Goal: Find specific page/section: Find specific page/section

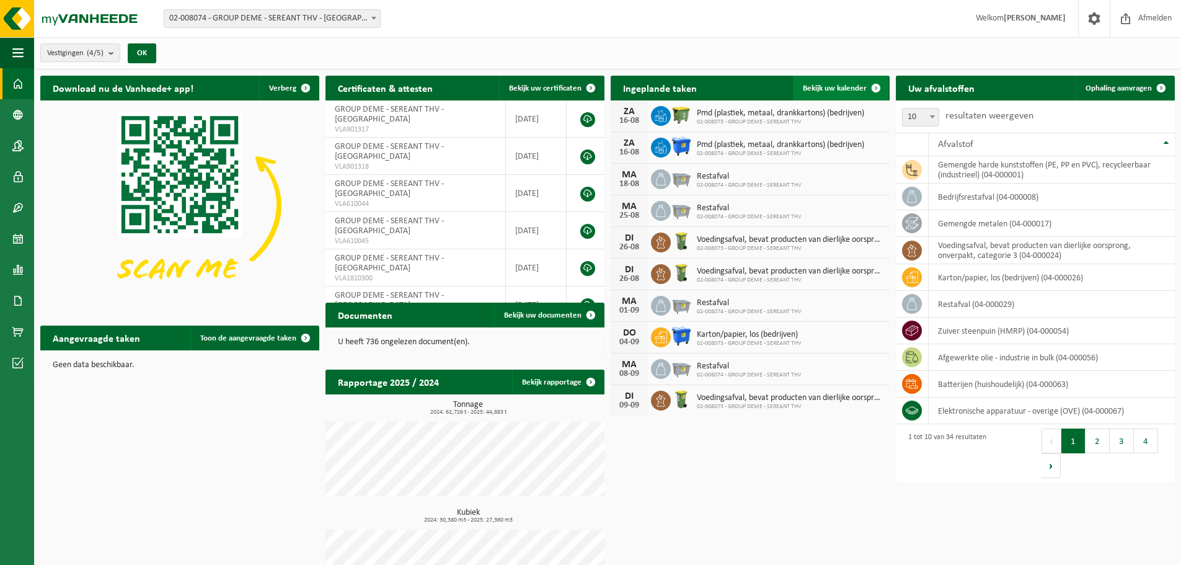
click at [847, 91] on span "Bekijk uw kalender" at bounding box center [835, 88] width 64 height 8
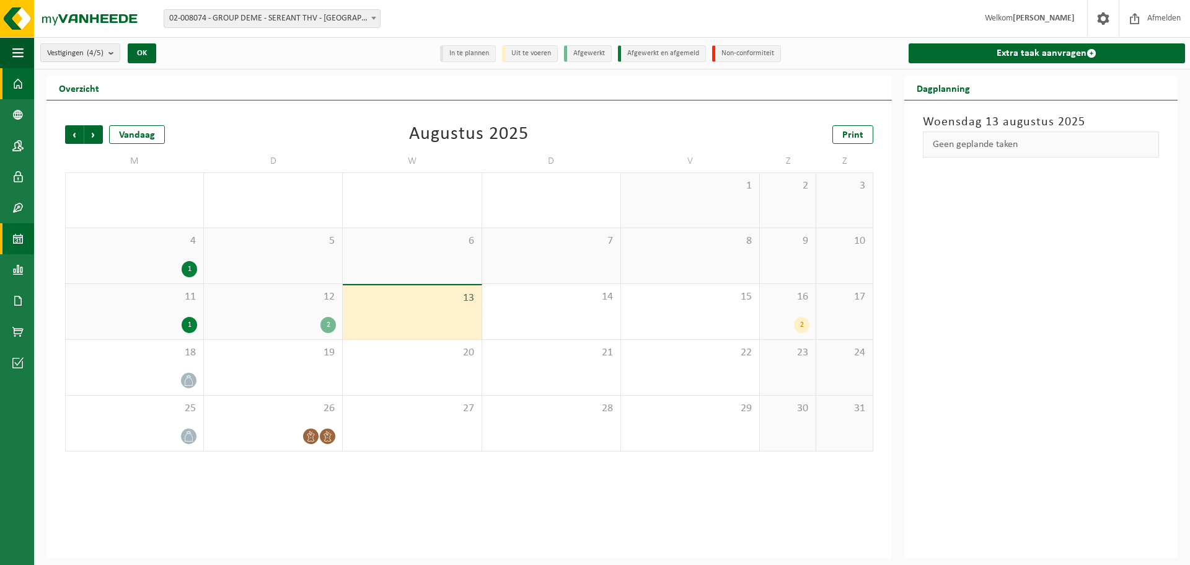
click at [14, 82] on span at bounding box center [17, 83] width 11 height 31
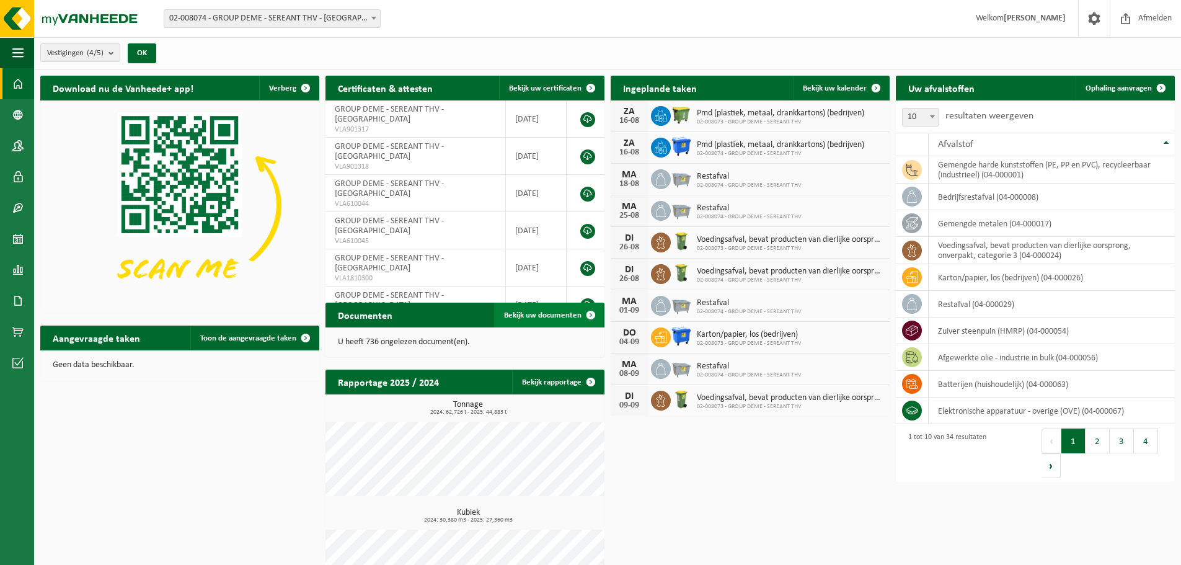
click at [575, 313] on span "Bekijk uw documenten" at bounding box center [542, 315] width 77 height 8
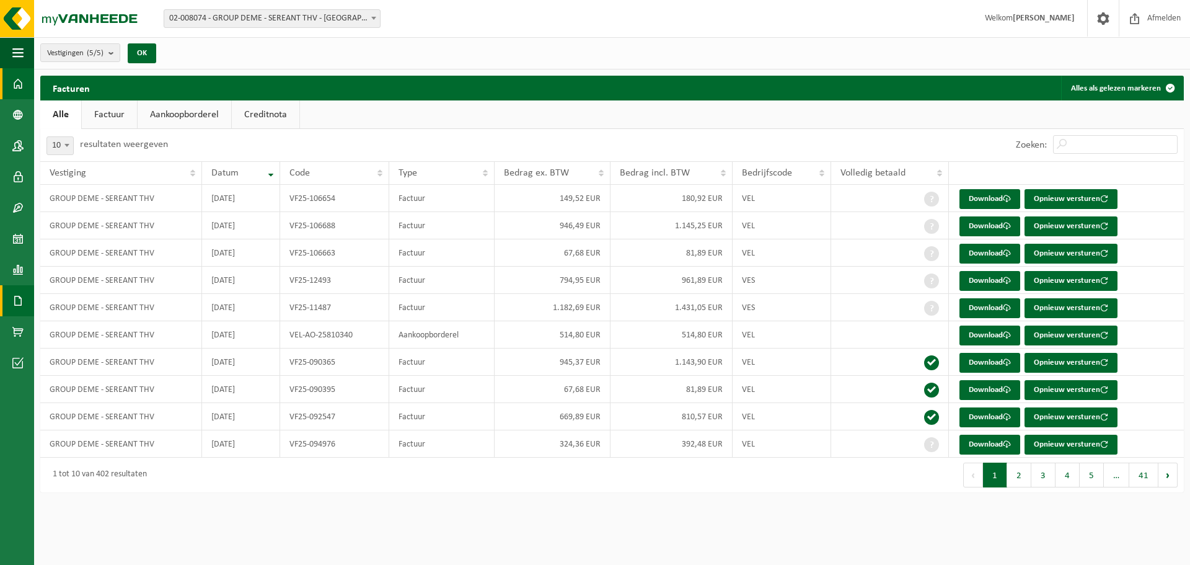
click at [15, 87] on span at bounding box center [17, 83] width 11 height 31
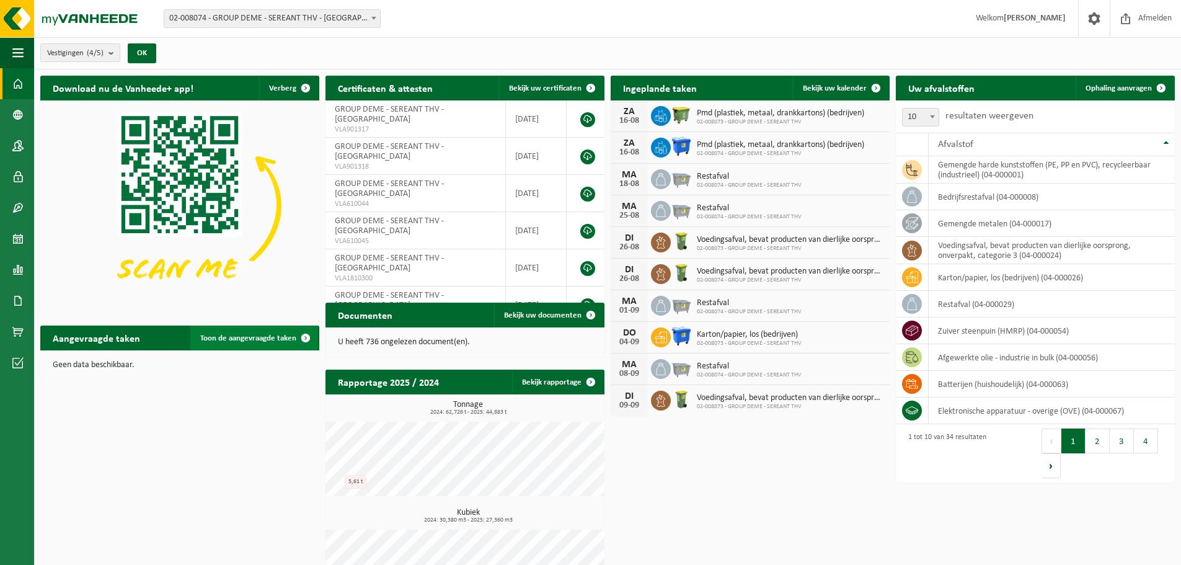
click at [303, 336] on span at bounding box center [305, 337] width 25 height 25
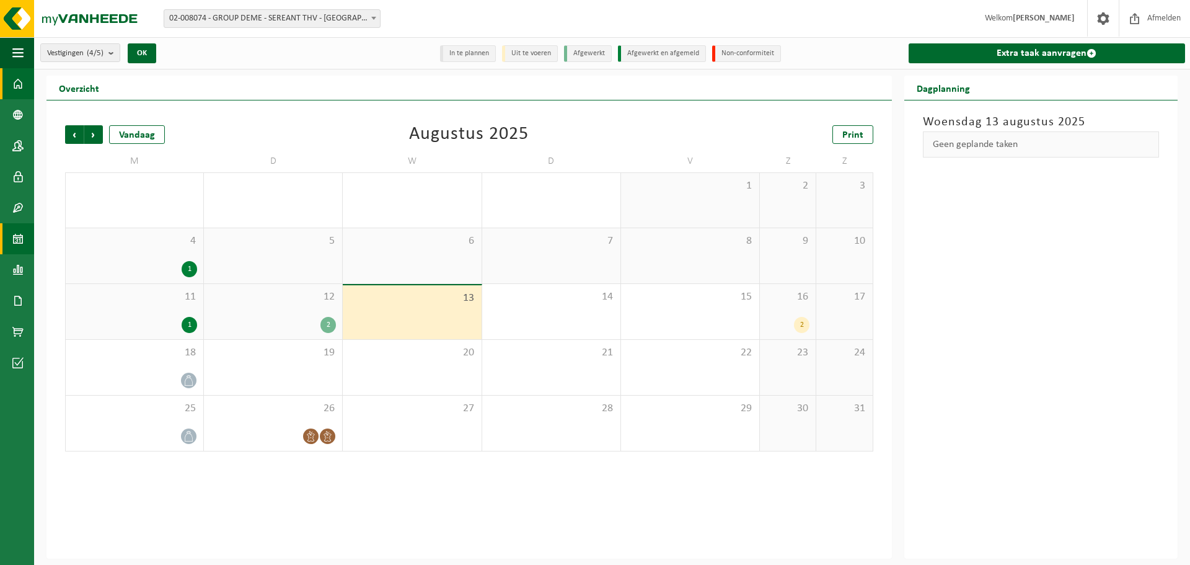
click at [12, 87] on span at bounding box center [17, 83] width 11 height 31
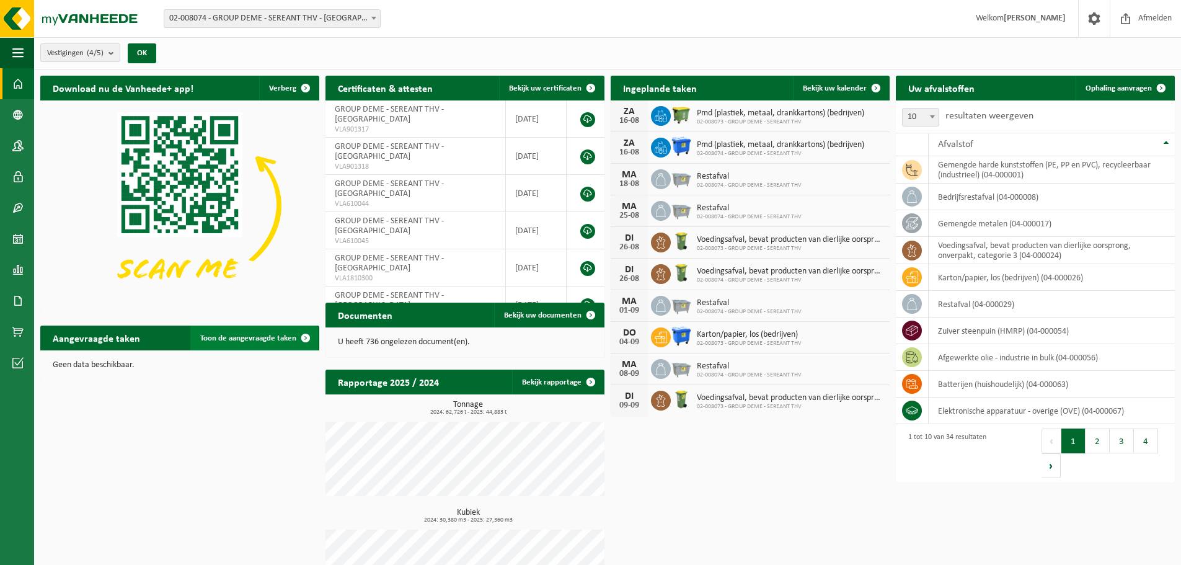
click at [302, 335] on span at bounding box center [305, 337] width 25 height 25
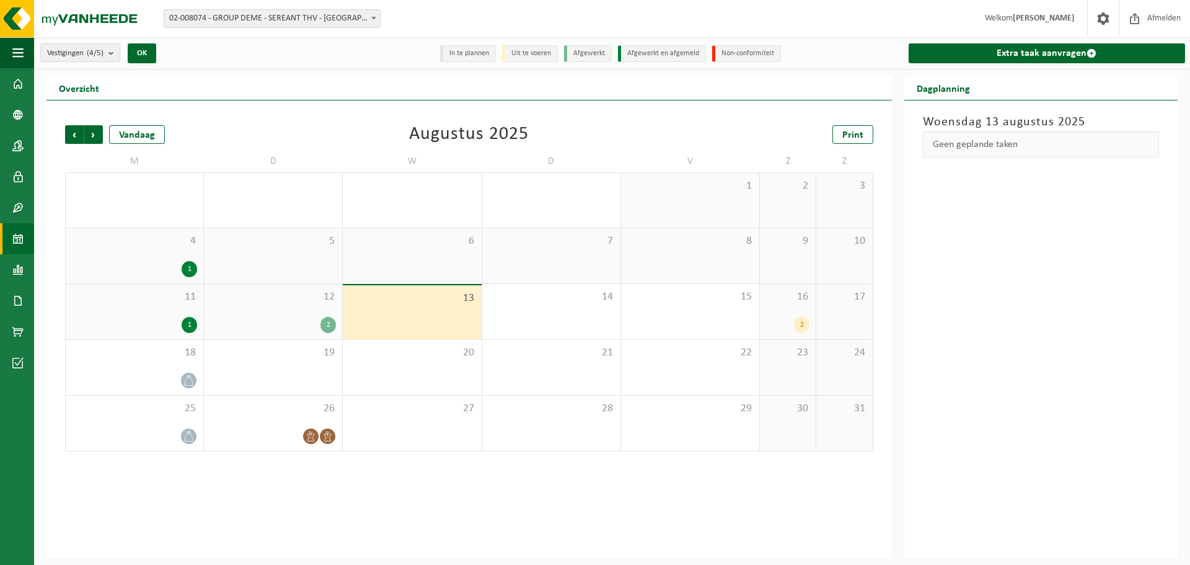
click at [804, 324] on div "2" at bounding box center [801, 325] width 15 height 16
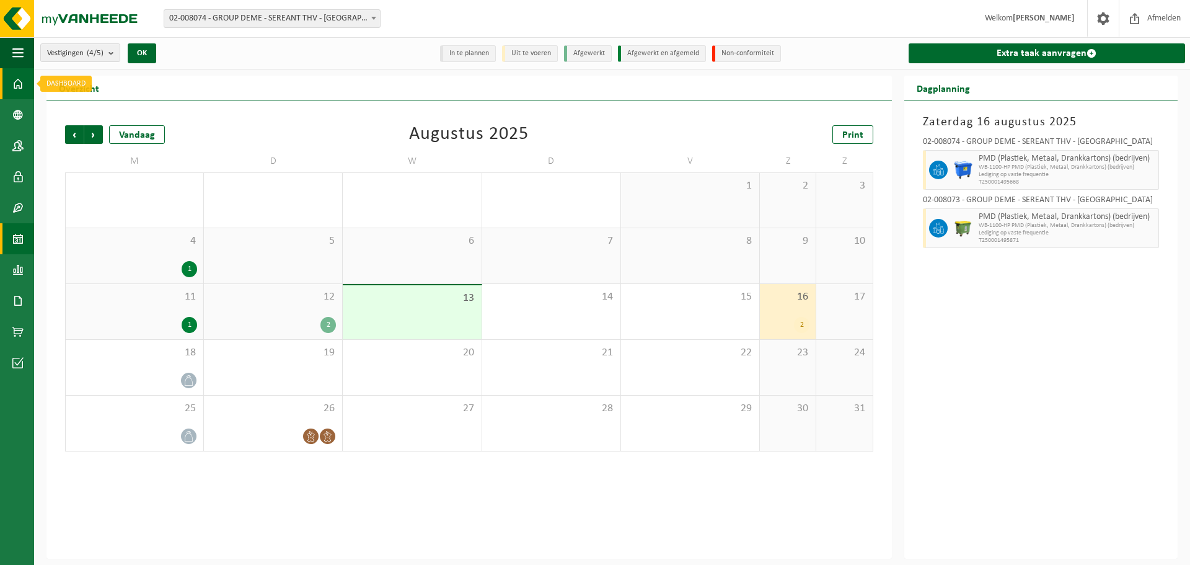
click at [22, 87] on span at bounding box center [17, 83] width 11 height 31
